Goal: Task Accomplishment & Management: Complete application form

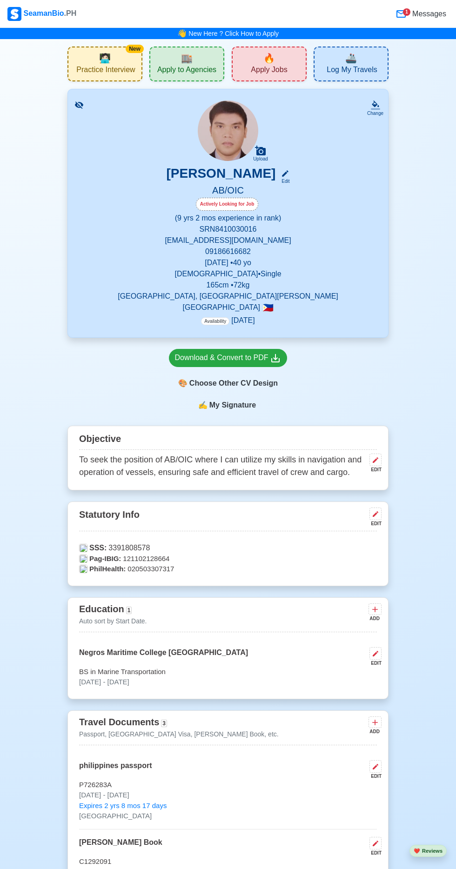
click at [190, 60] on span "🏬" at bounding box center [187, 58] width 12 height 14
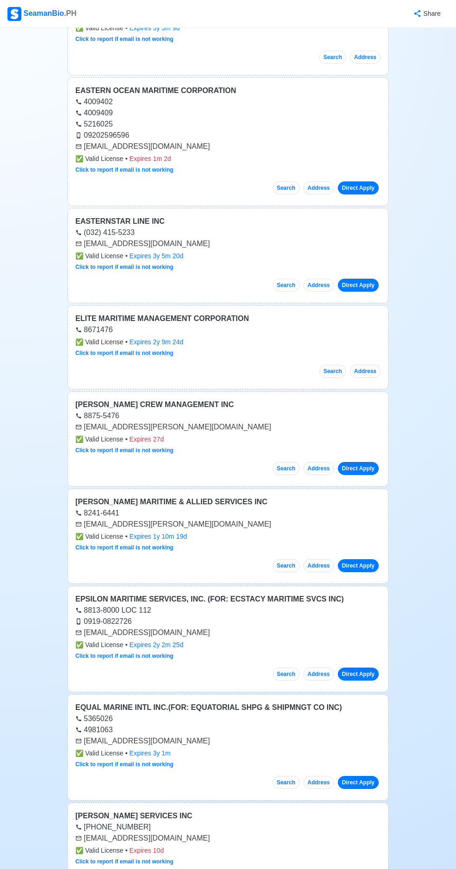
scroll to position [1774, 0]
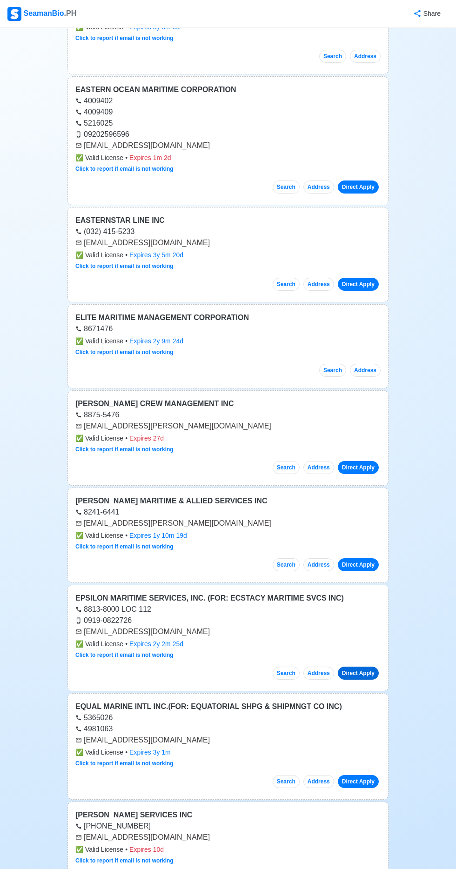
click at [365, 667] on link "Direct Apply" at bounding box center [358, 673] width 41 height 13
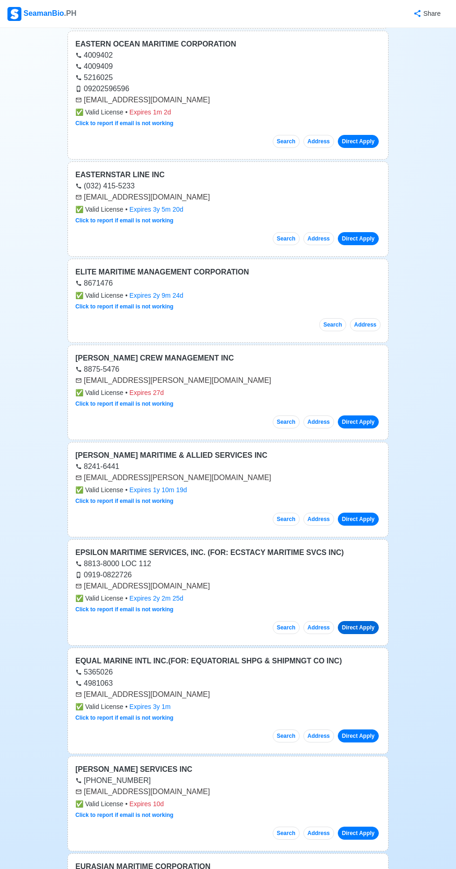
scroll to position [1813, 0]
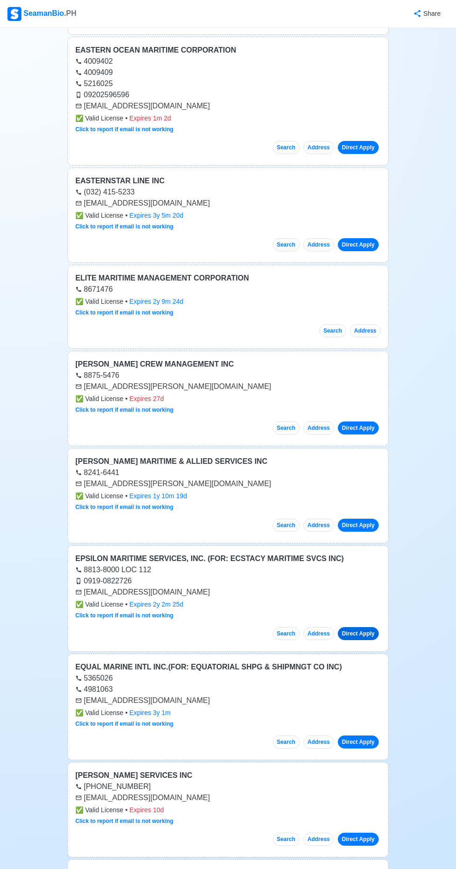
click at [358, 627] on link "Direct Apply" at bounding box center [358, 633] width 41 height 13
click at [360, 627] on link "Direct Apply" at bounding box center [358, 633] width 41 height 13
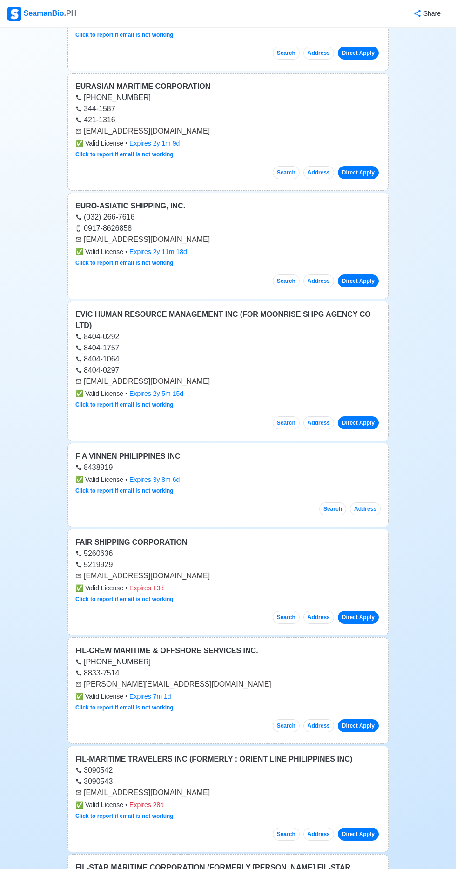
scroll to position [2615, 0]
